Goal: Task Accomplishment & Management: Manage account settings

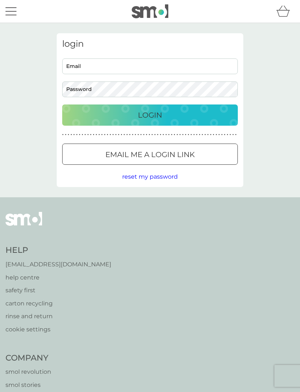
click at [114, 68] on input "Email" at bounding box center [150, 67] width 176 height 16
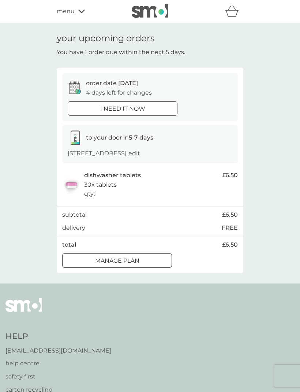
click at [78, 20] on div "refer a friend & you BOTH save smol impact smol shop your smol plans your upcom…" at bounding box center [150, 11] width 300 height 23
click at [80, 12] on icon at bounding box center [81, 11] width 7 height 4
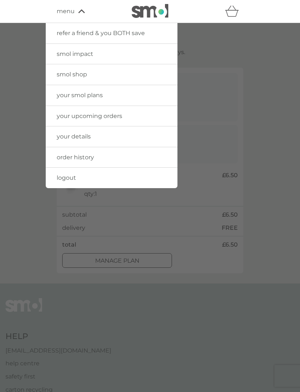
click at [94, 98] on span "your smol plans" at bounding box center [80, 95] width 46 height 7
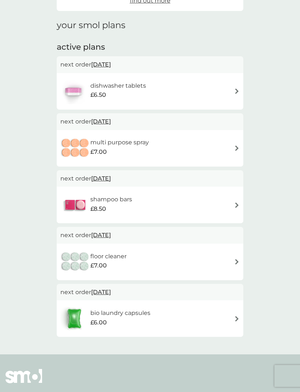
scroll to position [91, 0]
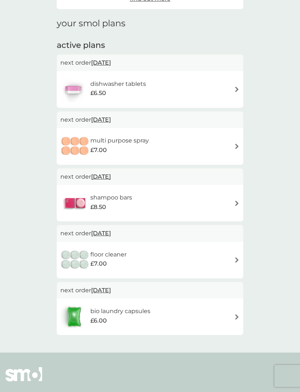
click at [237, 203] on img at bounding box center [236, 203] width 5 height 5
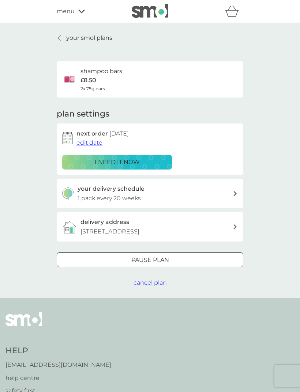
click at [231, 256] on div "Pause plan" at bounding box center [150, 261] width 186 height 10
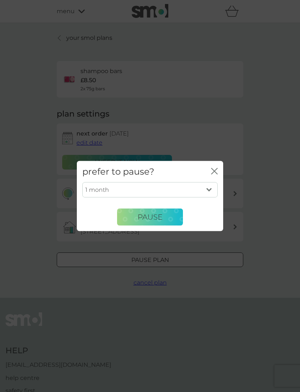
click at [208, 198] on select "1 month 2 months 3 months 4 months 5 months 6 months" at bounding box center [149, 190] width 135 height 15
select select "6"
click at [214, 174] on icon "close" at bounding box center [214, 171] width 7 height 7
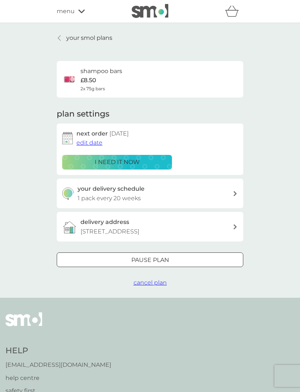
click at [151, 283] on span "cancel plan" at bounding box center [150, 282] width 33 height 7
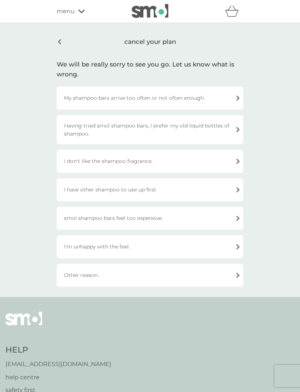
click at [240, 275] on div "Other reason." at bounding box center [150, 275] width 187 height 23
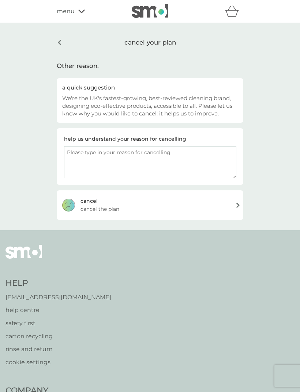
click at [95, 158] on textarea at bounding box center [150, 162] width 172 height 32
type textarea "I have too many in the cupboard. I wash my hair once a month."
click at [196, 207] on div "[PERSON_NAME] the plan" at bounding box center [150, 205] width 187 height 29
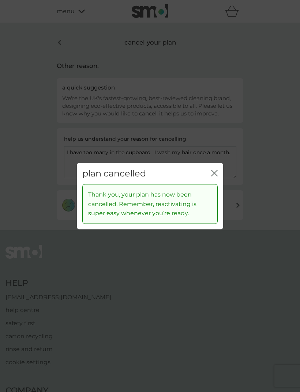
click at [212, 176] on icon "close" at bounding box center [214, 173] width 7 height 7
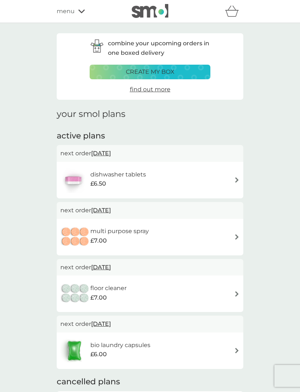
click at [80, 16] on div "menu" at bounding box center [88, 12] width 62 height 10
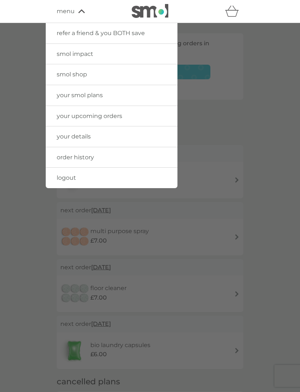
click at [81, 181] on link "logout" at bounding box center [112, 178] width 132 height 20
